Goal: Transaction & Acquisition: Book appointment/travel/reservation

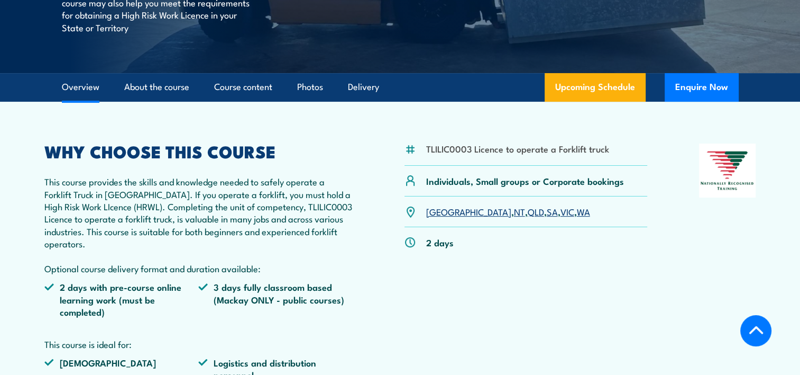
scroll to position [267, 0]
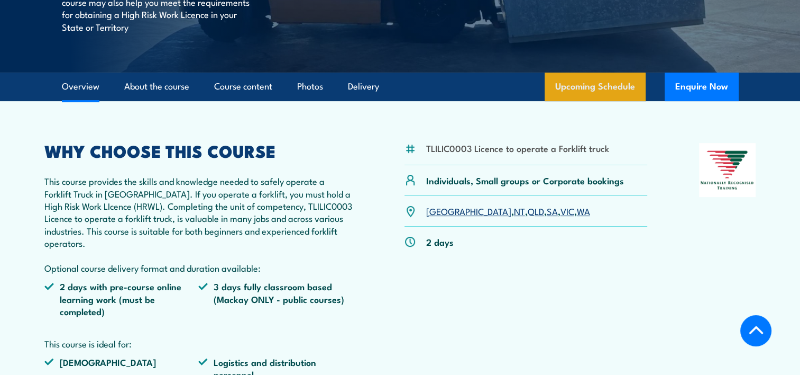
click at [571, 85] on link "Upcoming Schedule" at bounding box center [595, 86] width 101 height 29
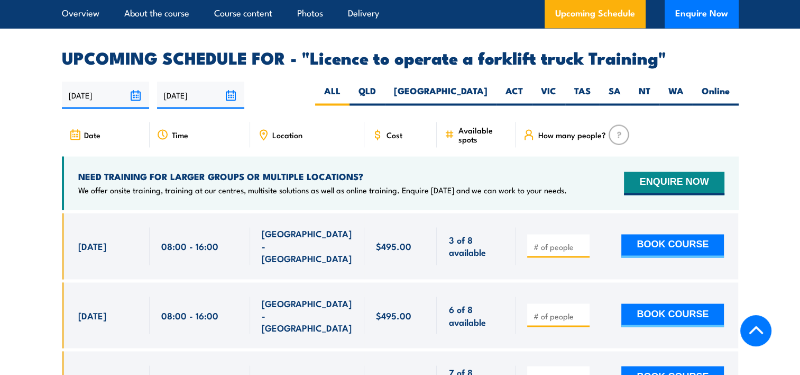
scroll to position [1735, 0]
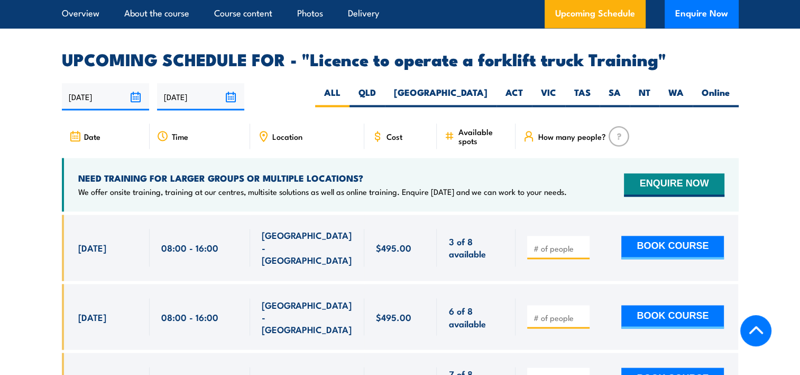
click at [563, 243] on input "number" at bounding box center [559, 248] width 53 height 11
type input "1"
click at [581, 243] on input "1" at bounding box center [559, 248] width 53 height 11
click at [644, 235] on button "BOOK COURSE" at bounding box center [673, 246] width 103 height 23
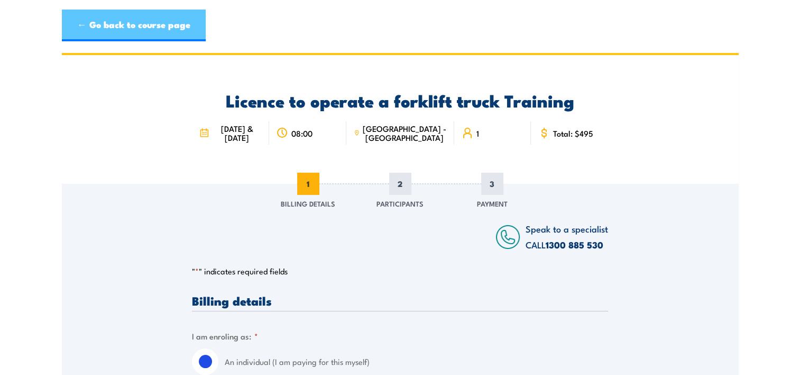
click at [90, 17] on link "← Go back to course page" at bounding box center [134, 26] width 144 height 32
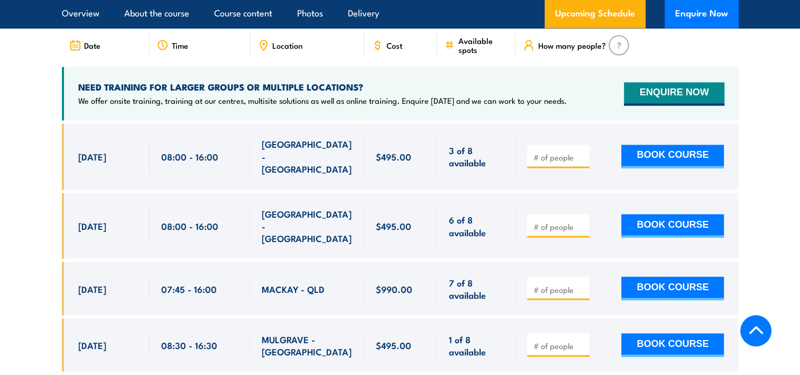
scroll to position [1827, 0]
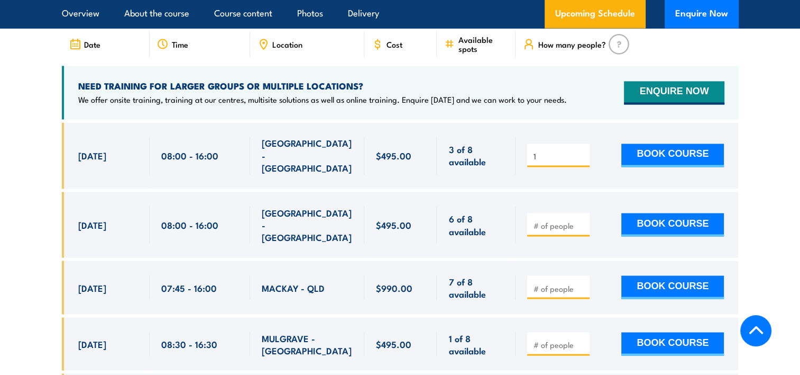
type input "1"
click at [584, 151] on input "1" at bounding box center [559, 156] width 53 height 11
click at [647, 143] on button "BOOK COURSE" at bounding box center [673, 154] width 103 height 23
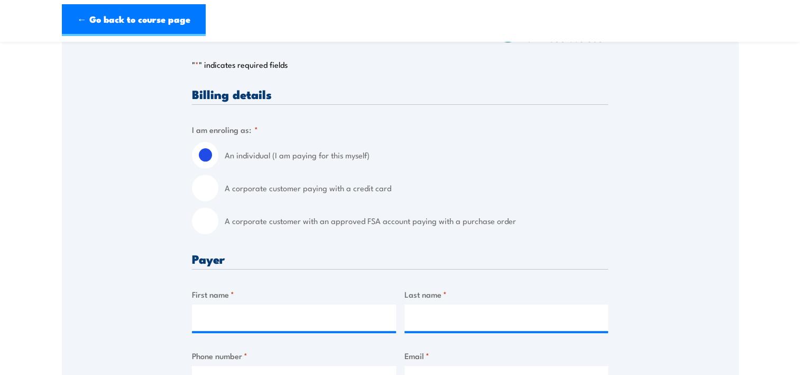
scroll to position [207, 0]
click at [330, 186] on label "A corporate customer paying with a credit card" at bounding box center [417, 187] width 384 height 26
click at [219, 186] on input "A corporate customer paying with a credit card" at bounding box center [205, 187] width 26 height 26
radio input "true"
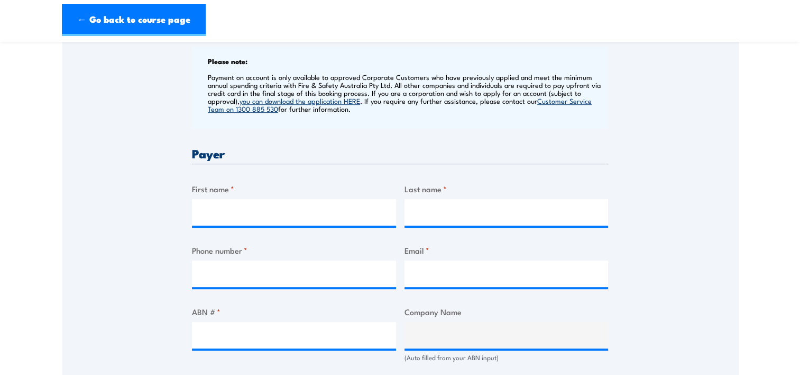
scroll to position [413, 0]
click at [239, 196] on div "First name *" at bounding box center [294, 203] width 204 height 43
click at [214, 188] on label "First name *" at bounding box center [294, 188] width 204 height 12
click at [214, 198] on input "First name *" at bounding box center [294, 211] width 204 height 26
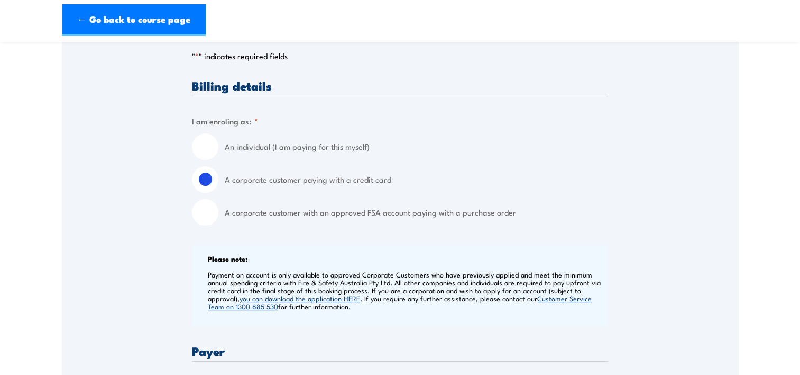
scroll to position [0, 0]
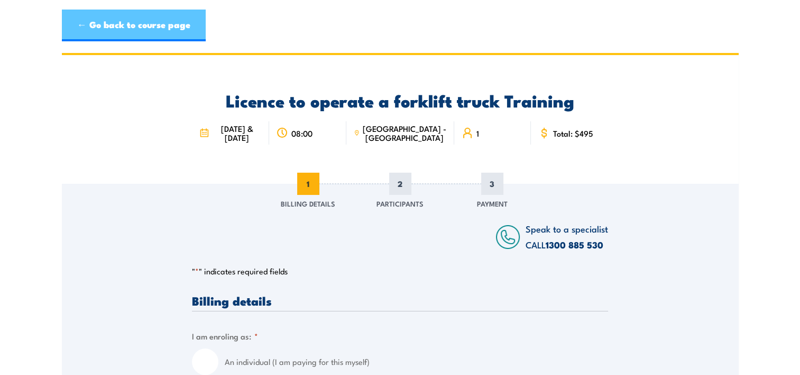
click at [154, 25] on link "← Go back to course page" at bounding box center [134, 26] width 144 height 32
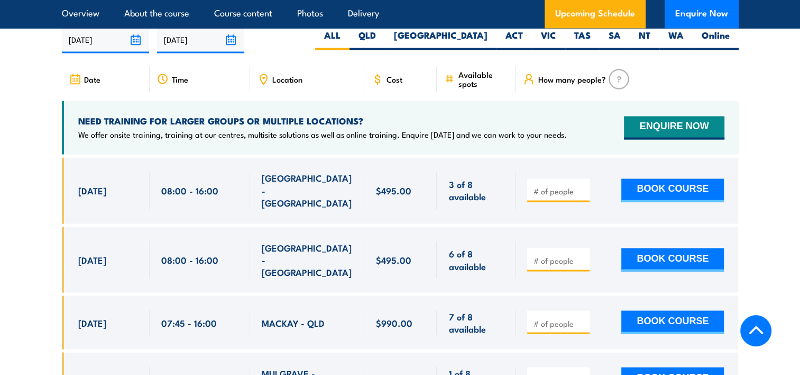
scroll to position [1794, 0]
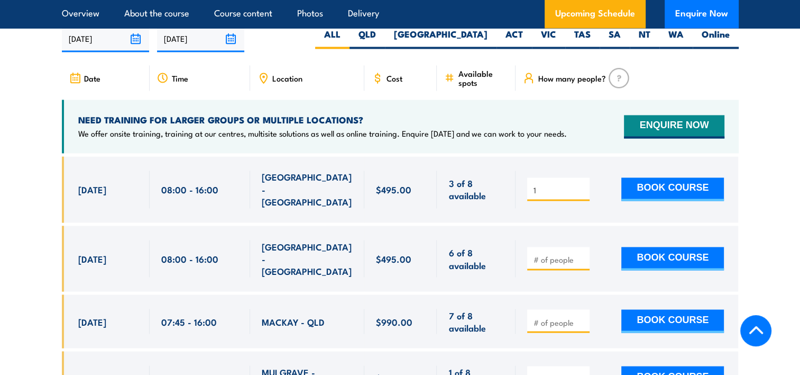
type input "1"
click at [583, 185] on input "1" at bounding box center [559, 190] width 53 height 11
click at [670, 177] on button "BOOK COURSE" at bounding box center [673, 188] width 103 height 23
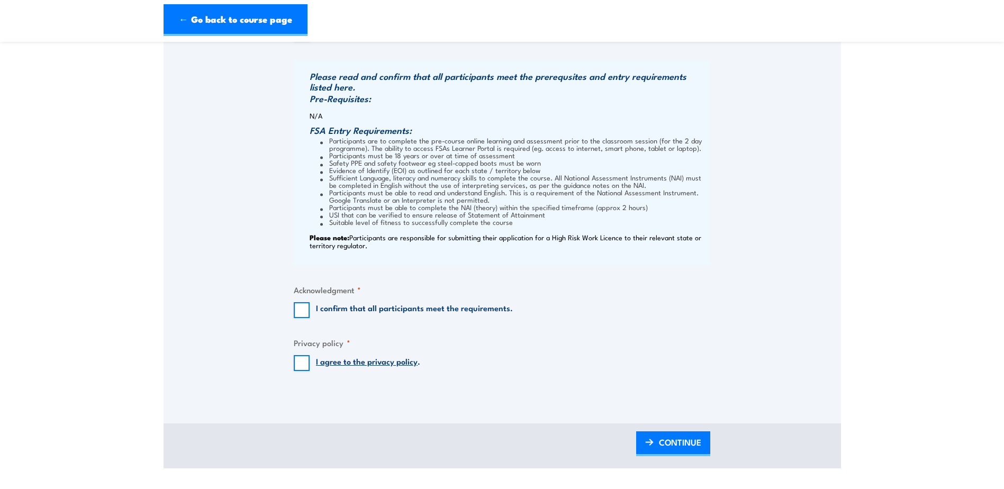
scroll to position [834, 0]
